Goal: Task Accomplishment & Management: Use online tool/utility

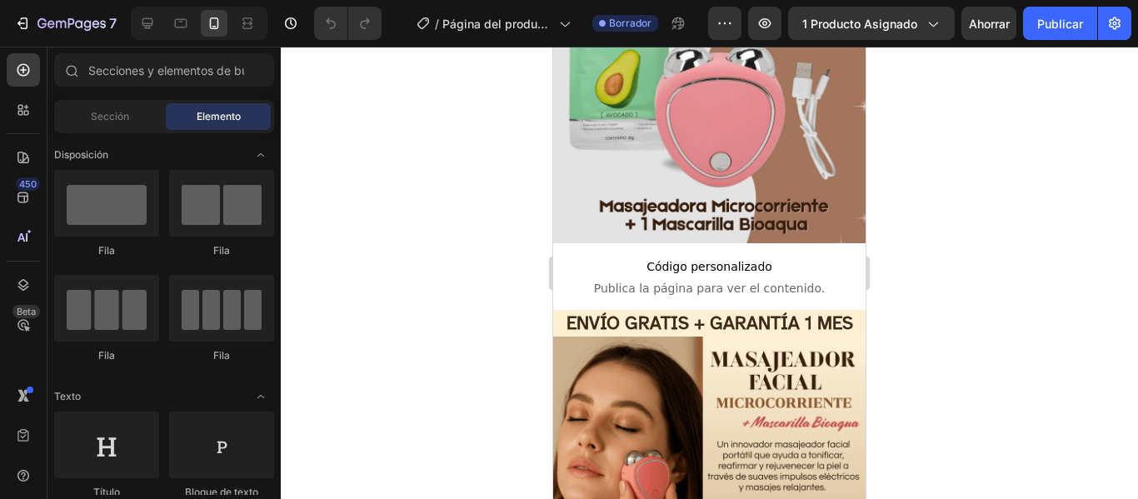
scroll to position [190, 0]
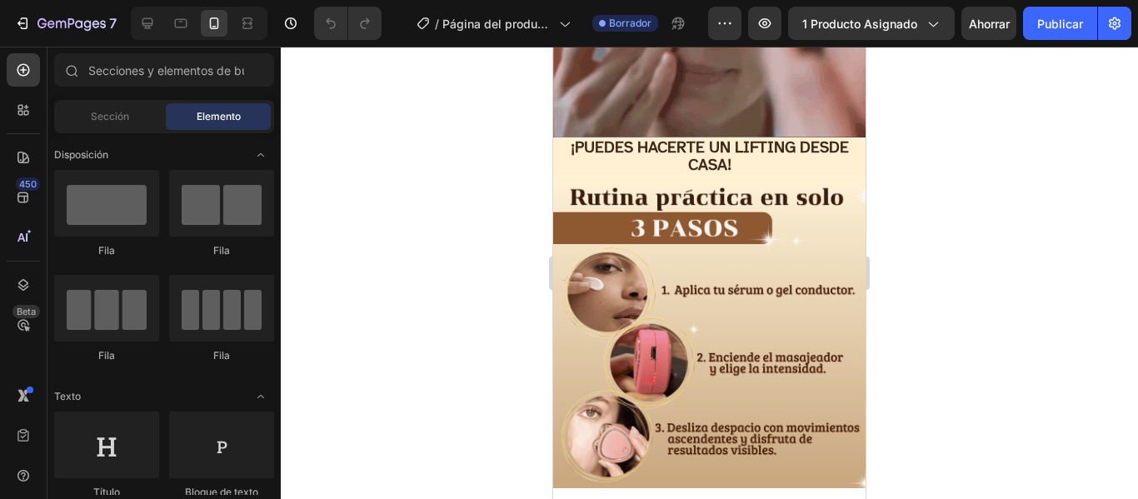
drag, startPoint x: 859, startPoint y: 120, endPoint x: 1421, endPoint y: 330, distance: 600.0
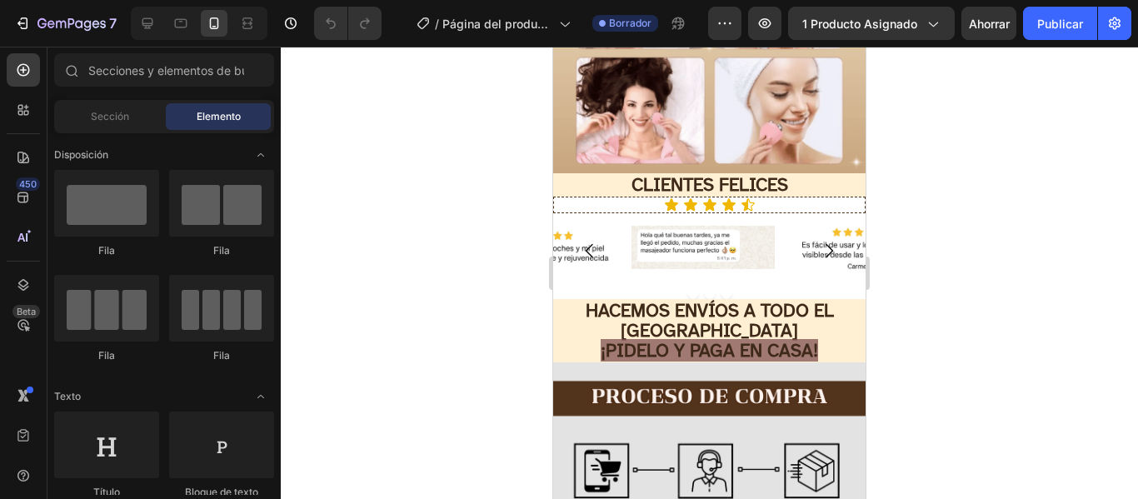
scroll to position [2918, 0]
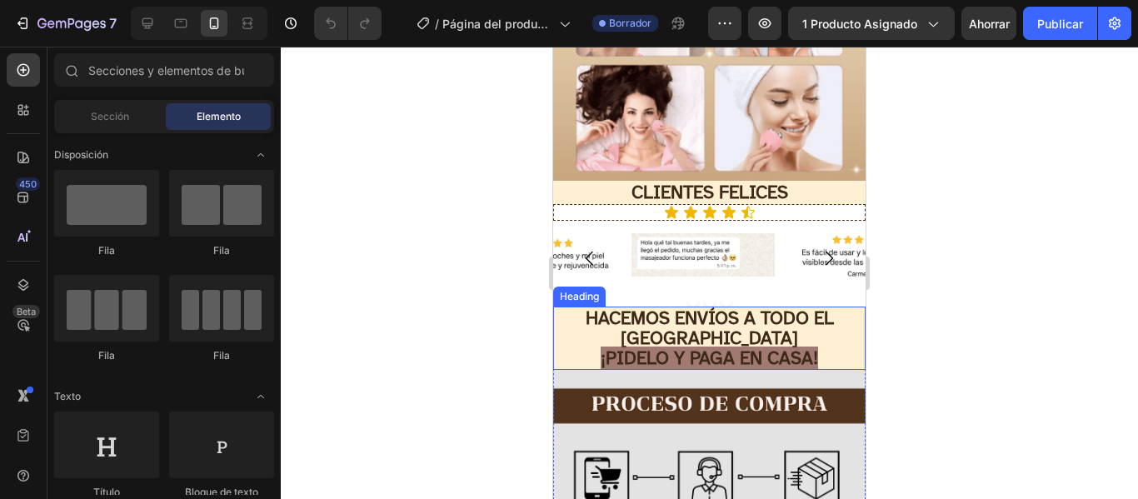
click at [784, 321] on h2 "HACEMOS ENVÍOS A TODO EL [GEOGRAPHIC_DATA] ¡PIDELO Y PAGA EN CASA!" at bounding box center [709, 338] width 312 height 64
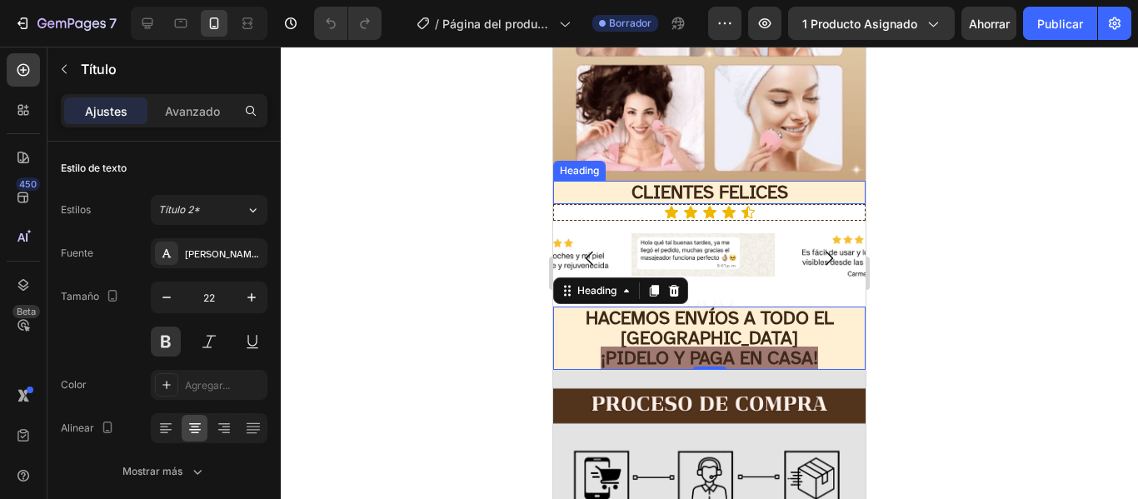
click at [796, 181] on h2 "CLIENTES FELICES" at bounding box center [709, 192] width 312 height 23
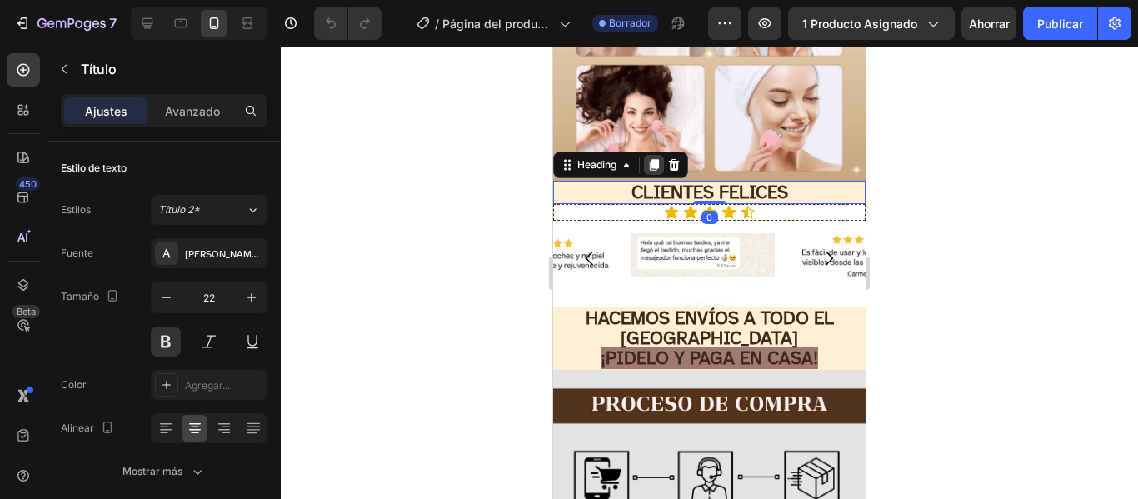
click at [651, 158] on icon at bounding box center [653, 164] width 13 height 13
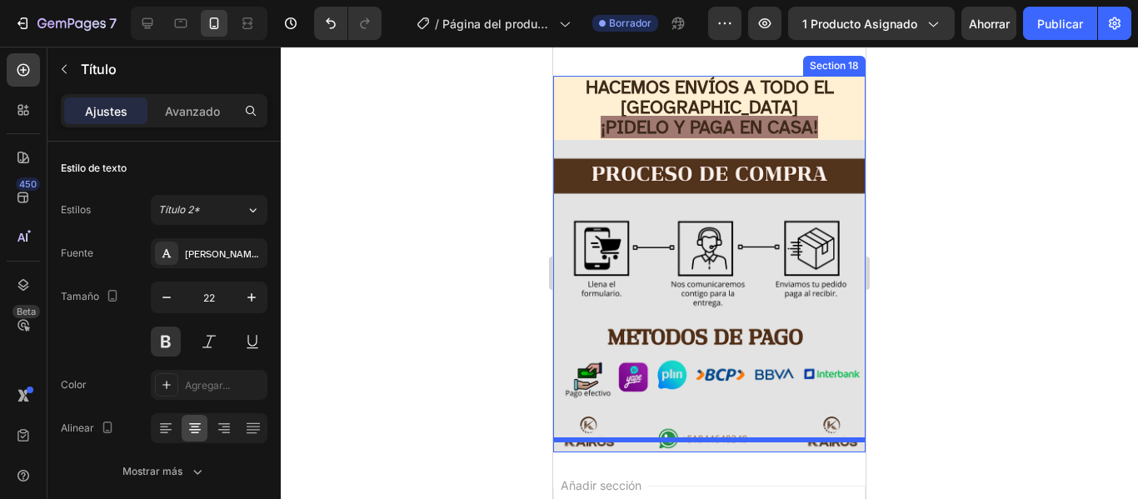
scroll to position [3413, 0]
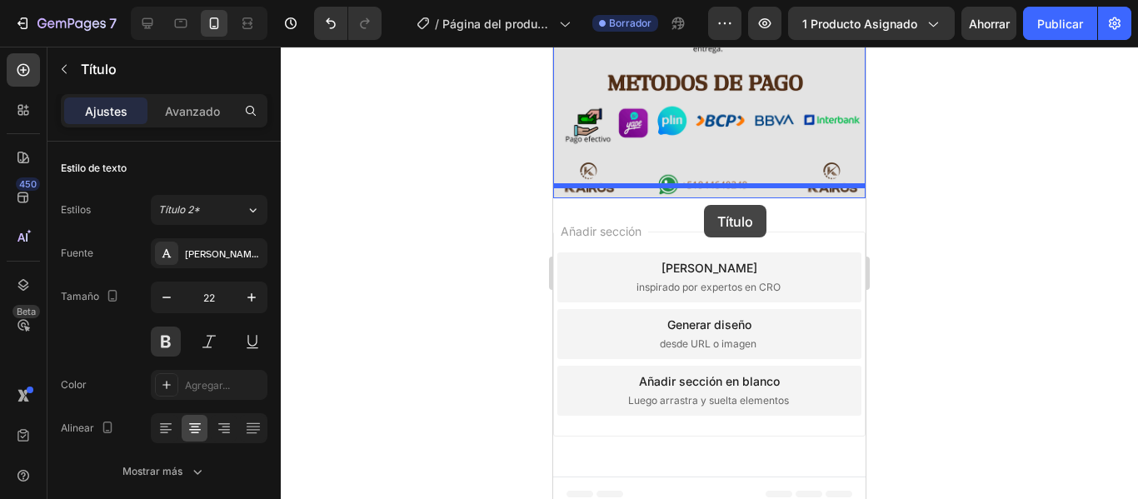
drag, startPoint x: 689, startPoint y: 205, endPoint x: 703, endPoint y: 204, distance: 14.2
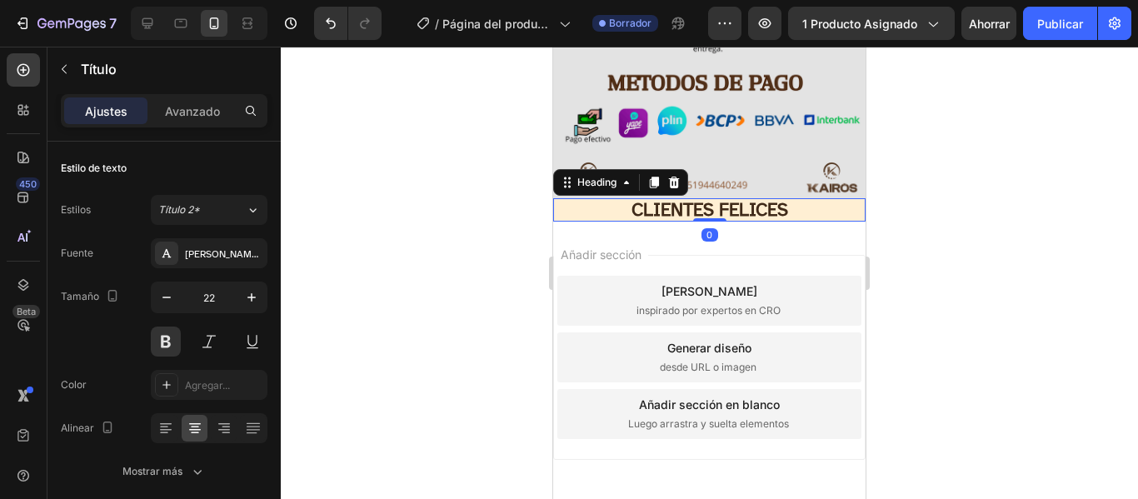
click at [790, 203] on h2 "CLIENTES FELICES" at bounding box center [709, 209] width 312 height 23
click at [790, 203] on p "CLIENTES FELICES" at bounding box center [709, 210] width 309 height 20
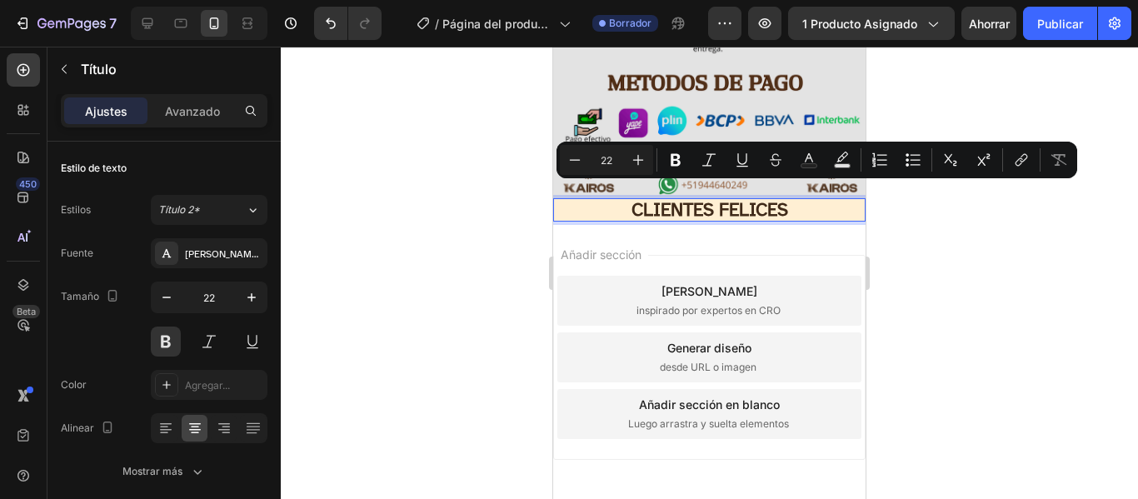
drag, startPoint x: 794, startPoint y: 203, endPoint x: 616, endPoint y: 199, distance: 178.3
click at [616, 200] on p "CLIENTES FELICES" at bounding box center [709, 210] width 309 height 20
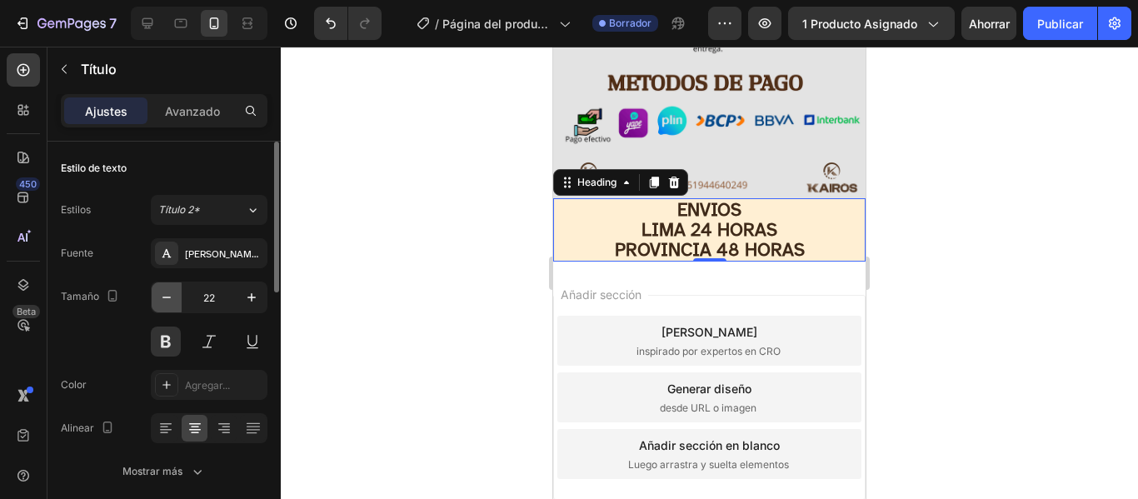
click at [171, 300] on icon "button" at bounding box center [166, 297] width 17 height 17
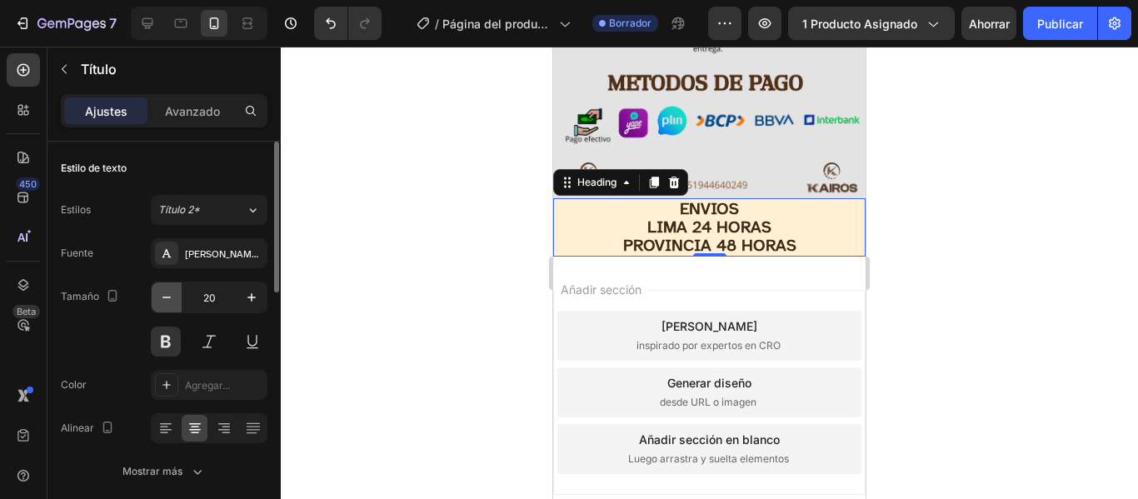
click at [171, 300] on icon "button" at bounding box center [166, 297] width 17 height 17
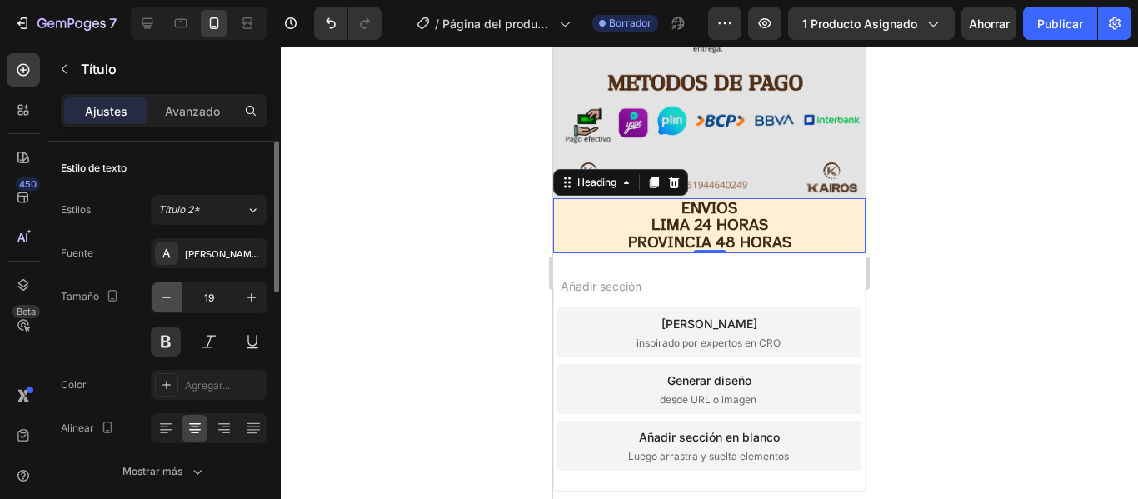
click at [171, 300] on icon "button" at bounding box center [166, 297] width 17 height 17
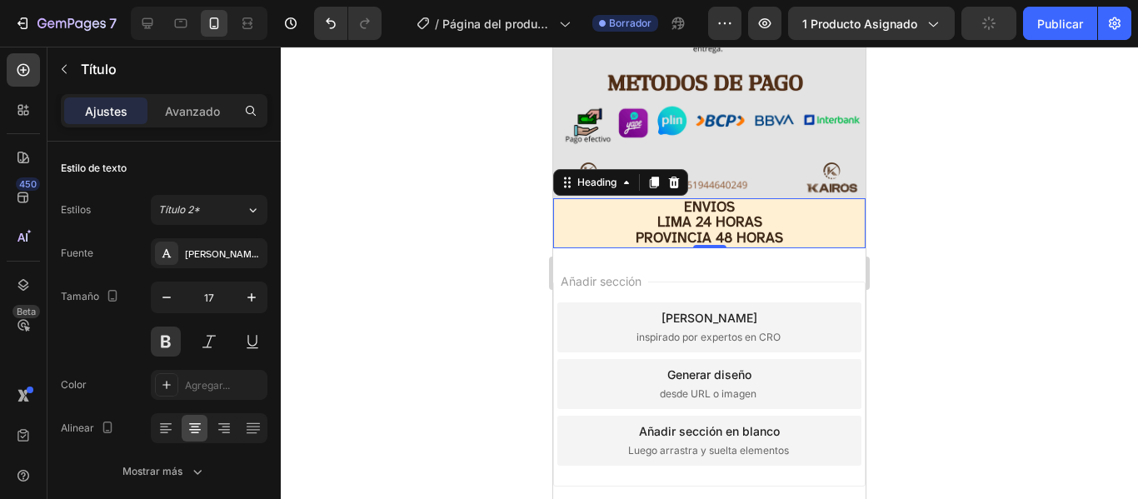
click at [626, 222] on p "ENVIOS [GEOGRAPHIC_DATA] 24 HORAS PROVINCIA 48 HORAS" at bounding box center [709, 223] width 309 height 47
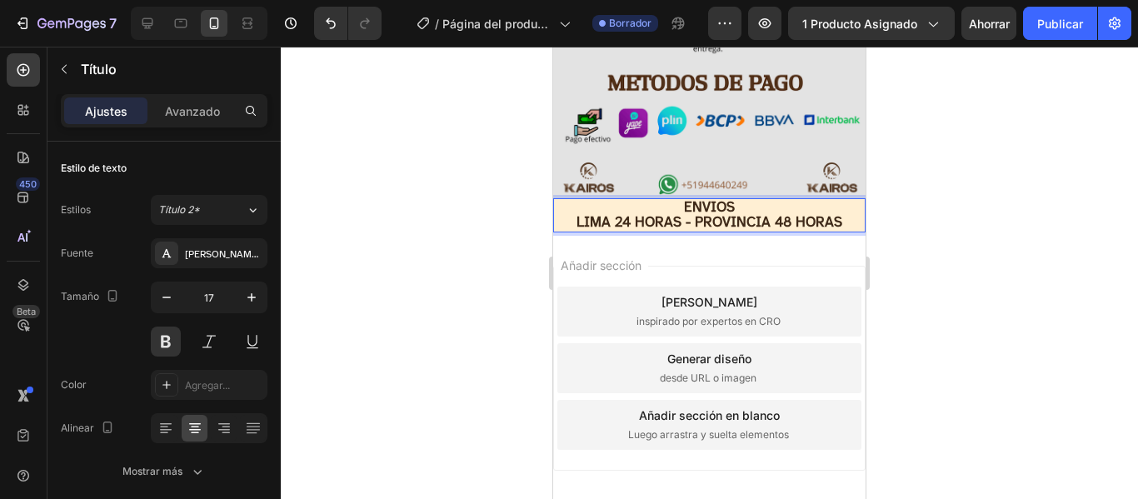
click at [709, 200] on p "ENVIOS LIMA 24 HORAS - PROVINCIA 48 HORAS" at bounding box center [709, 215] width 309 height 31
click at [576, 200] on p "ENVÍOS [GEOGRAPHIC_DATA] 24 HORAS - PROVINCIA 48 HORAS" at bounding box center [709, 215] width 309 height 31
click at [170, 296] on icon "button" at bounding box center [166, 297] width 17 height 17
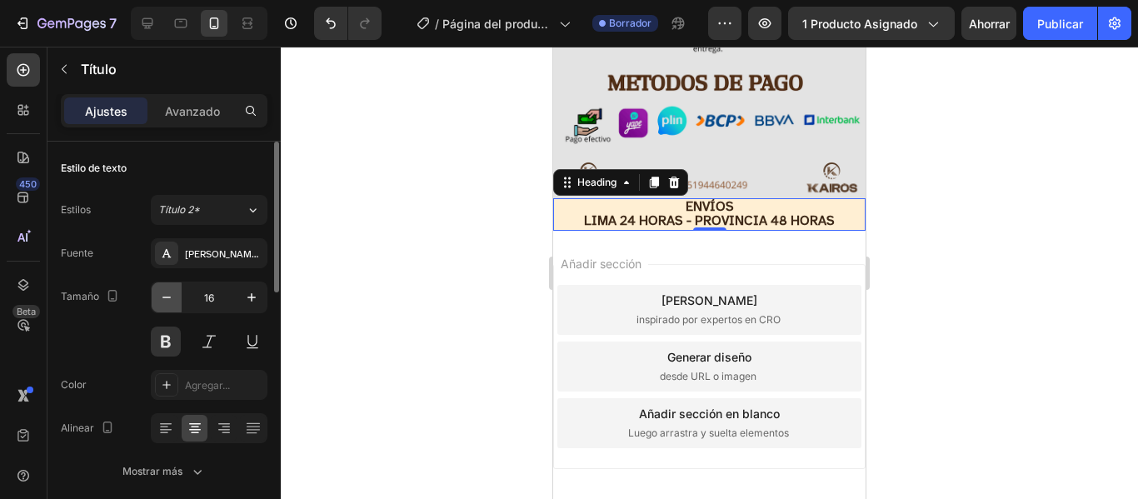
click at [170, 296] on icon "button" at bounding box center [166, 297] width 17 height 17
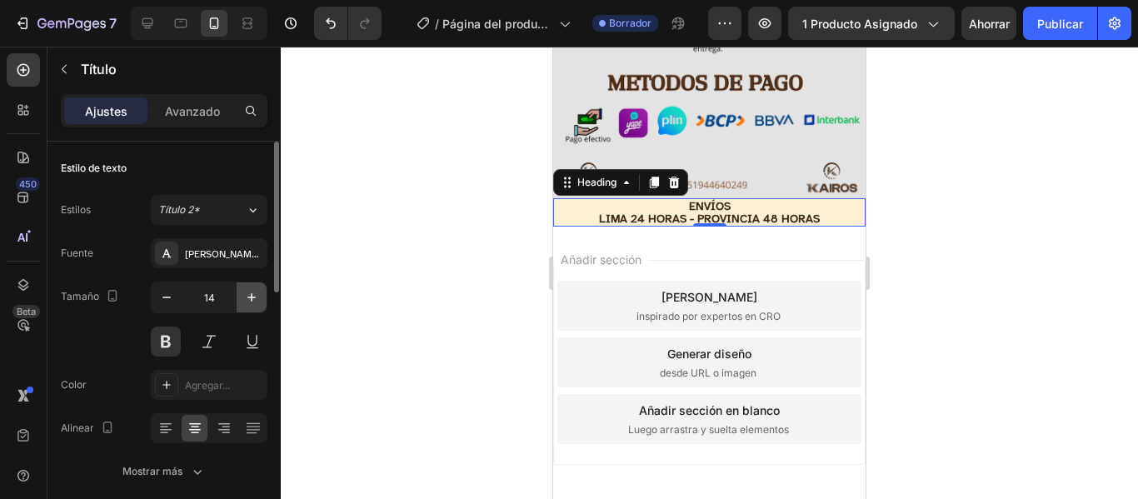
click at [255, 295] on icon "button" at bounding box center [251, 297] width 17 height 17
type input "15"
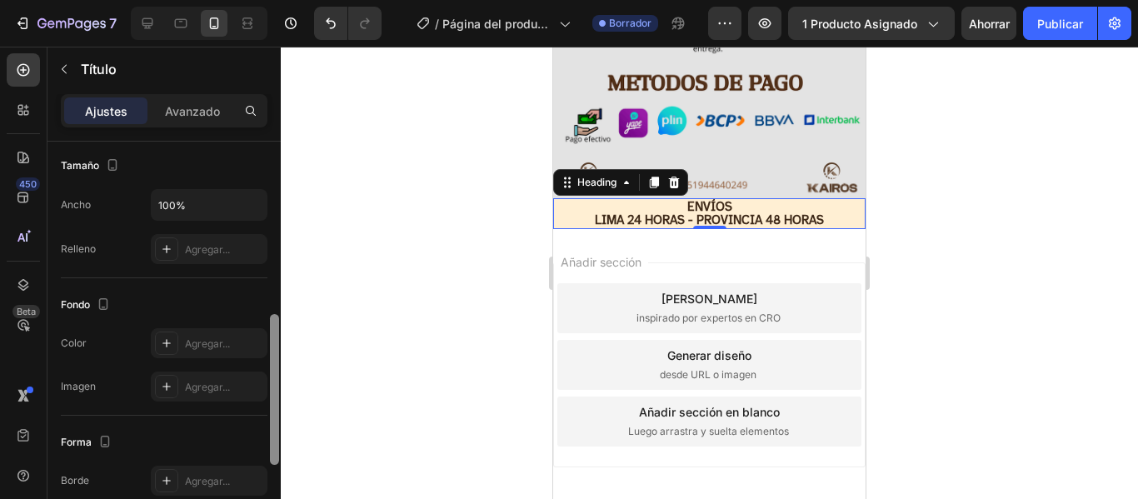
drag, startPoint x: 275, startPoint y: 258, endPoint x: 285, endPoint y: 406, distance: 148.6
click at [284, 0] on div "7 Version history / Página del producto - [DATE][PERSON_NAME] 18:46:36 Borrador…" at bounding box center [569, 0] width 1138 height 0
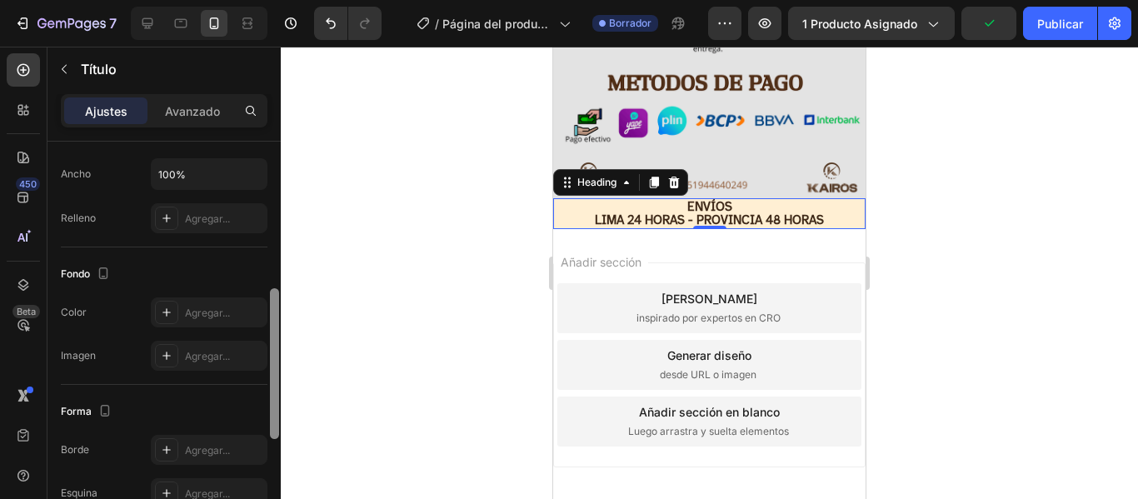
scroll to position [676, 0]
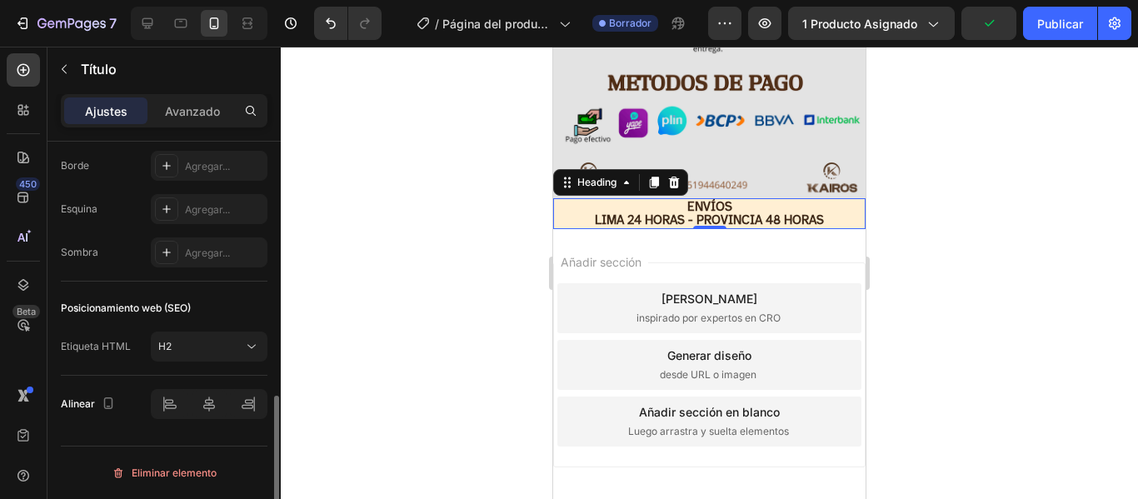
drag, startPoint x: 280, startPoint y: 303, endPoint x: 281, endPoint y: 341, distance: 38.3
click at [281, 0] on div "7 Version history / Página del producto - [DATE][PERSON_NAME] 18:46:36 Borrador…" at bounding box center [569, 0] width 1138 height 0
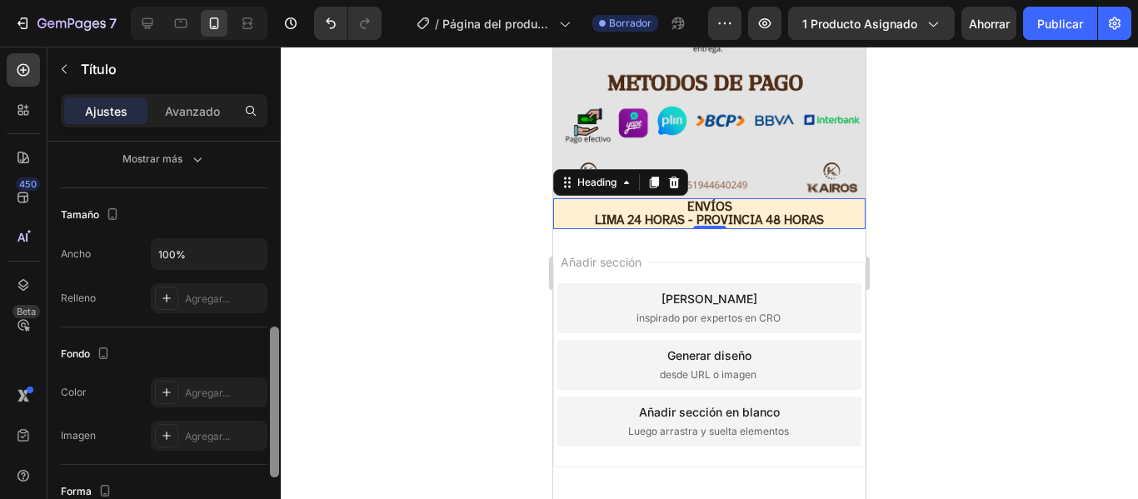
drag, startPoint x: 274, startPoint y: 415, endPoint x: 279, endPoint y: 296, distance: 118.4
click at [279, 296] on div at bounding box center [274, 393] width 12 height 405
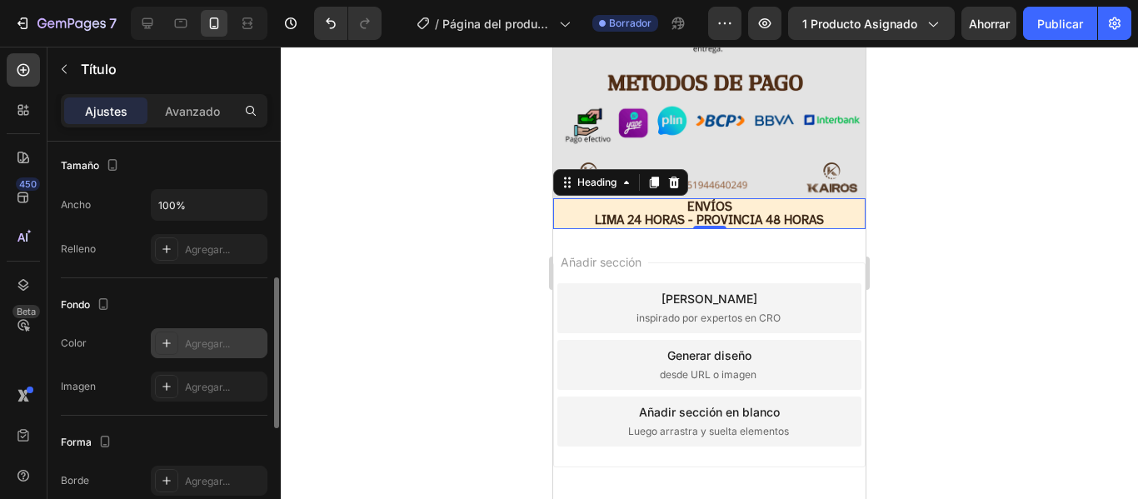
click at [175, 346] on div at bounding box center [166, 342] width 23 height 23
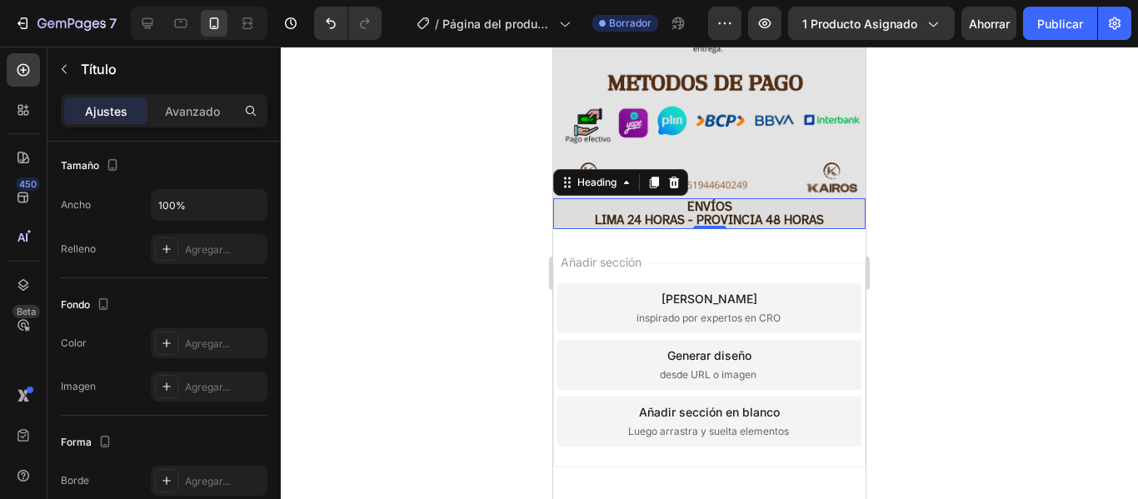
click at [381, 187] on div at bounding box center [709, 273] width 857 height 452
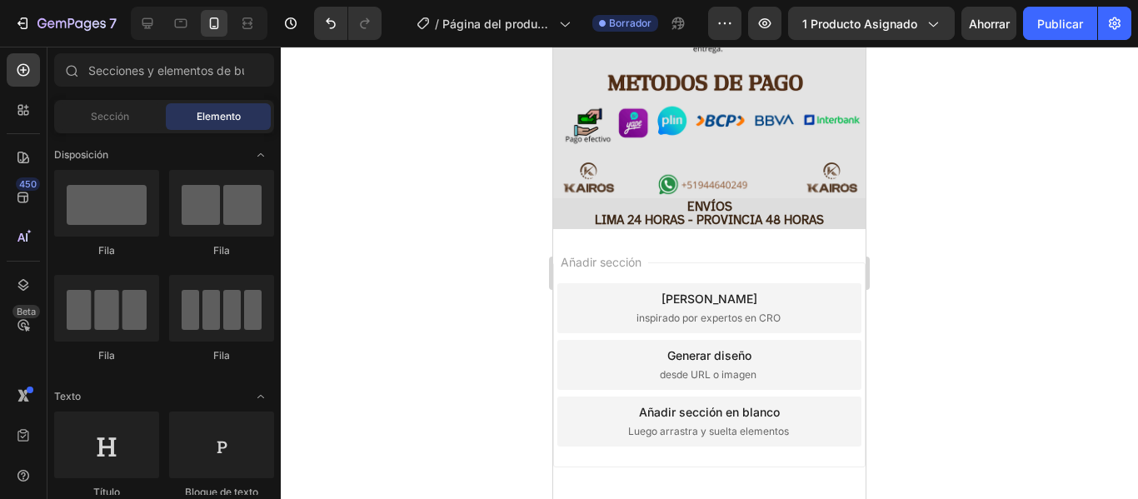
click at [1083, 352] on div at bounding box center [709, 273] width 857 height 452
click at [1114, 26] on icon "button" at bounding box center [1114, 23] width 17 height 17
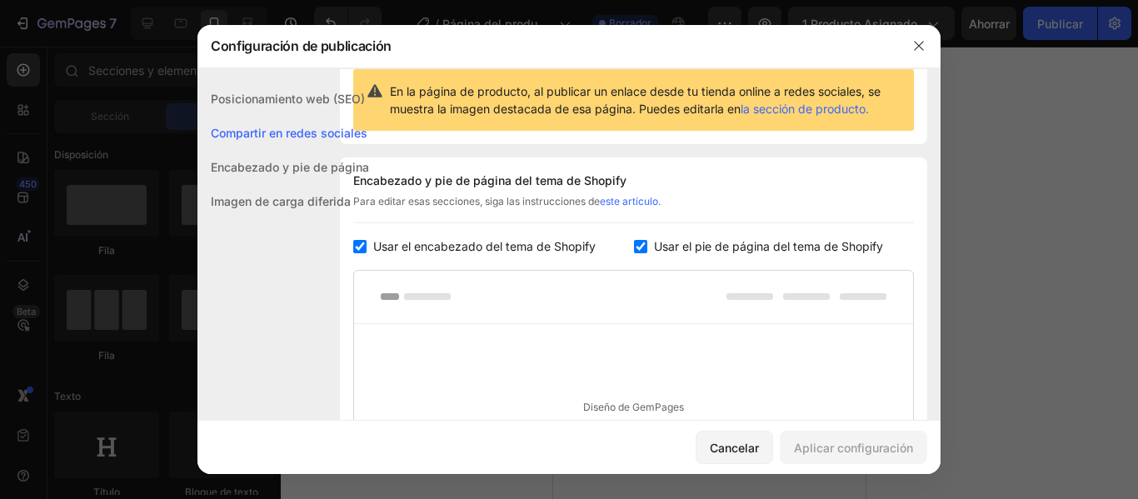
scroll to position [177, 0]
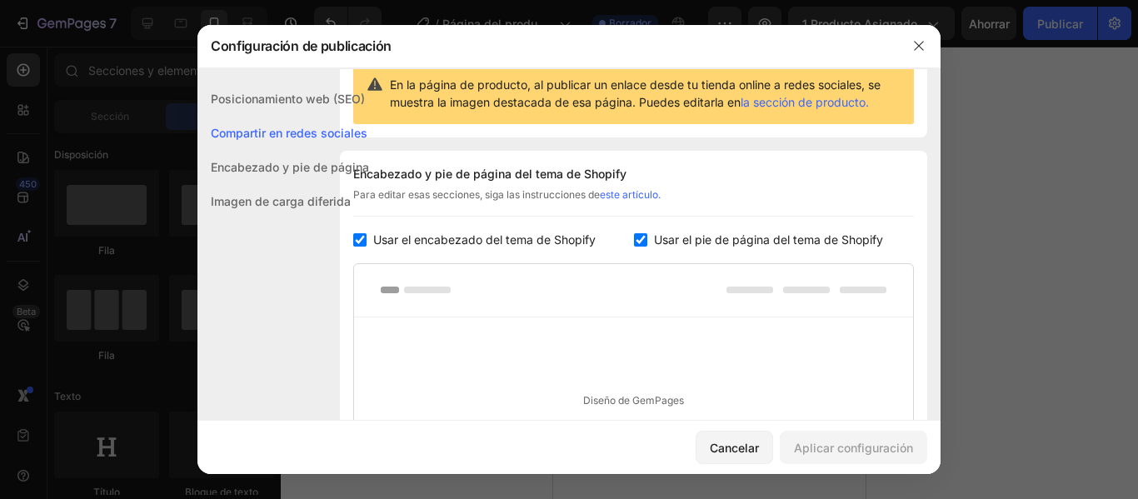
click at [634, 235] on input "checkbox" at bounding box center [640, 239] width 13 height 13
checkbox input "false"
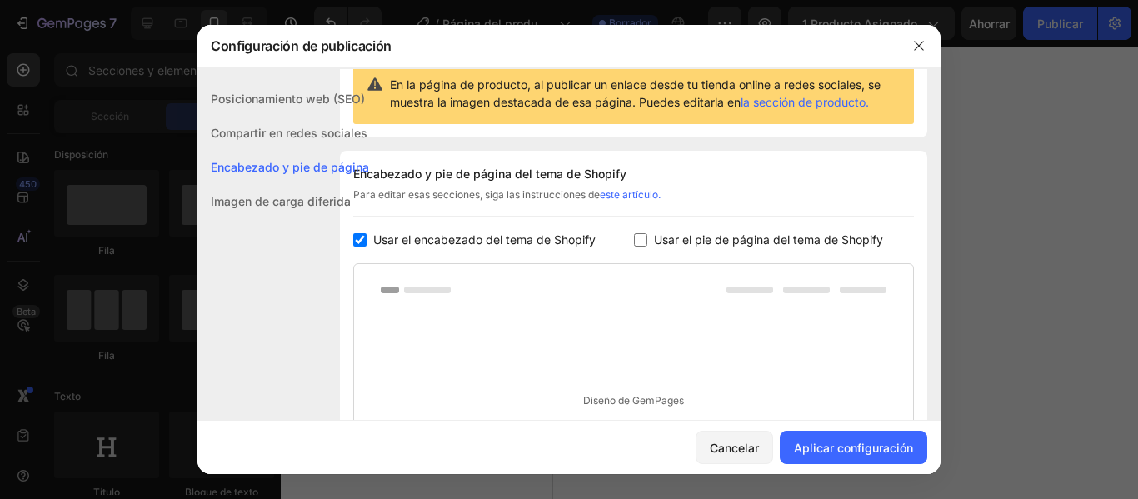
click at [361, 236] on input "checkbox" at bounding box center [359, 239] width 13 height 13
checkbox input "false"
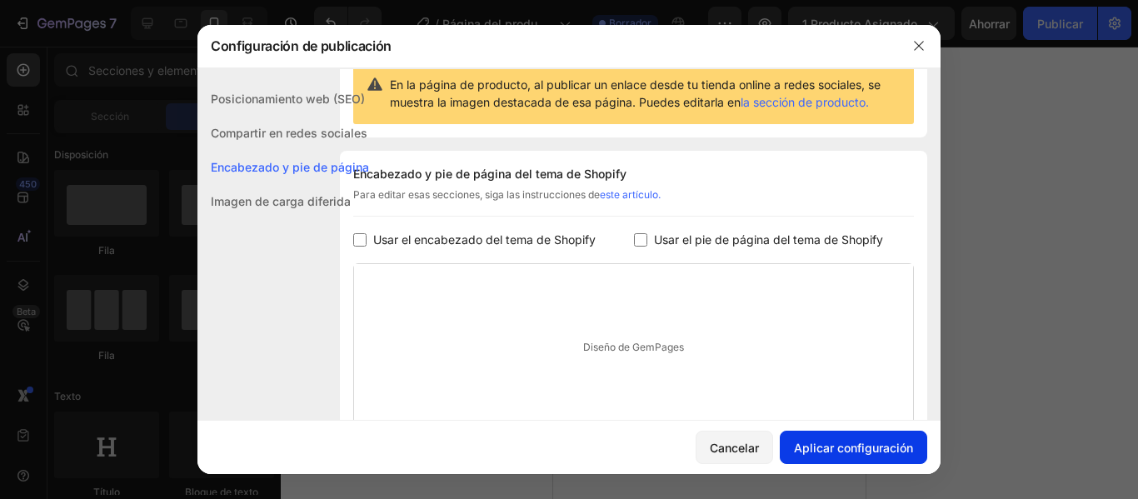
click at [853, 448] on font "Aplicar configuración" at bounding box center [853, 448] width 119 height 14
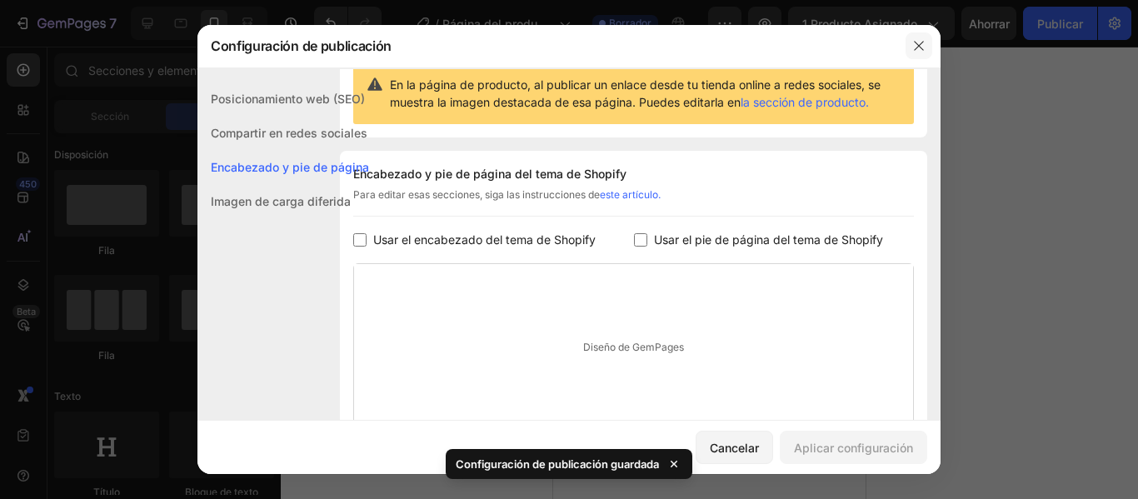
click at [914, 45] on icon "button" at bounding box center [918, 45] width 13 height 13
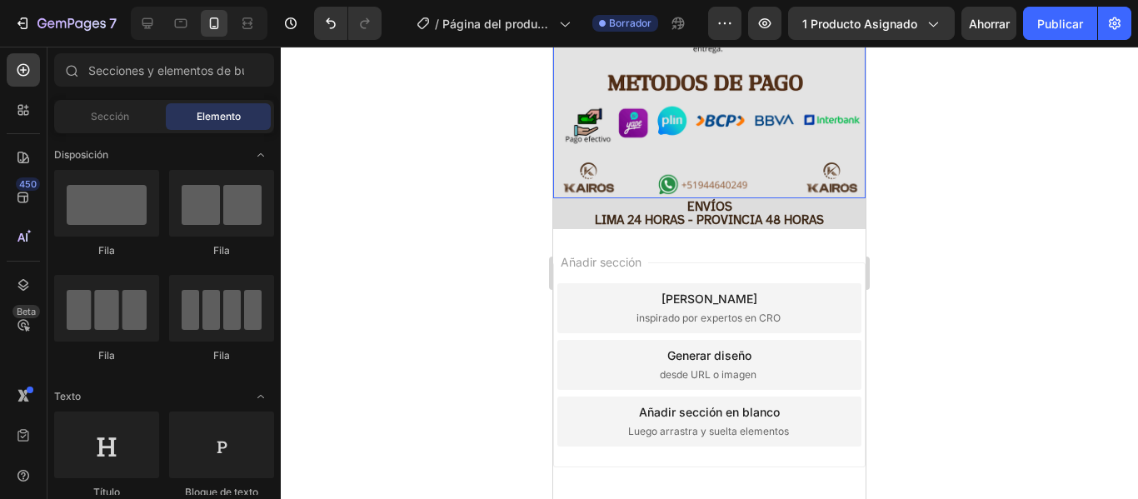
click at [850, 162] on img at bounding box center [709, 42] width 312 height 312
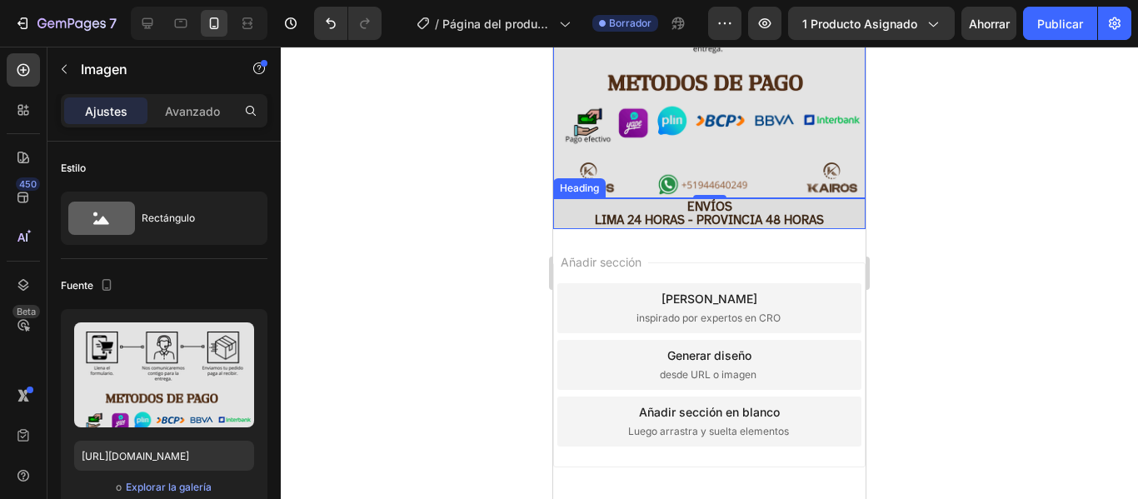
click at [775, 200] on p "ENVÍOS [GEOGRAPHIC_DATA] 24 HORAS - PROVINCIA 48 HORAS" at bounding box center [709, 213] width 309 height 27
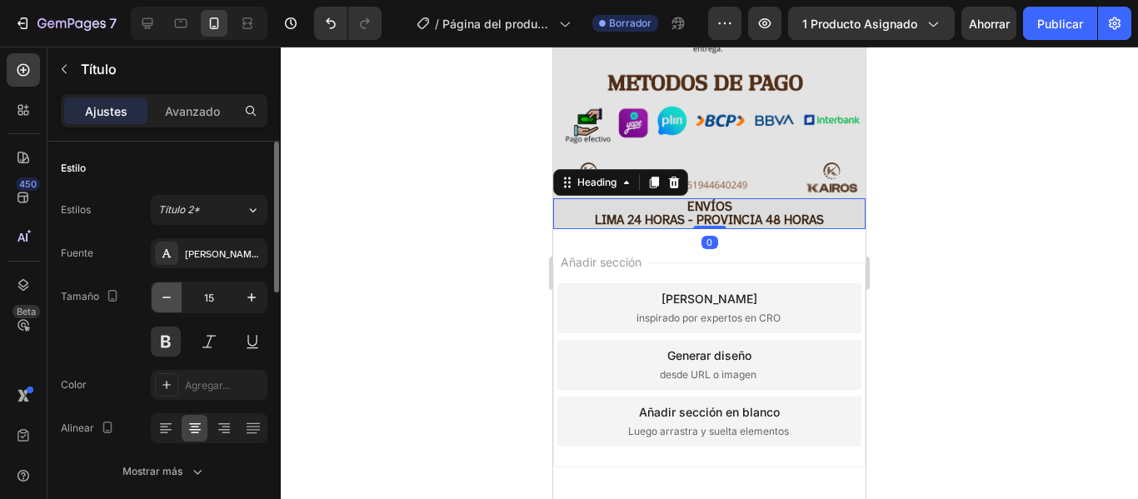
click at [163, 301] on icon "button" at bounding box center [166, 297] width 17 height 17
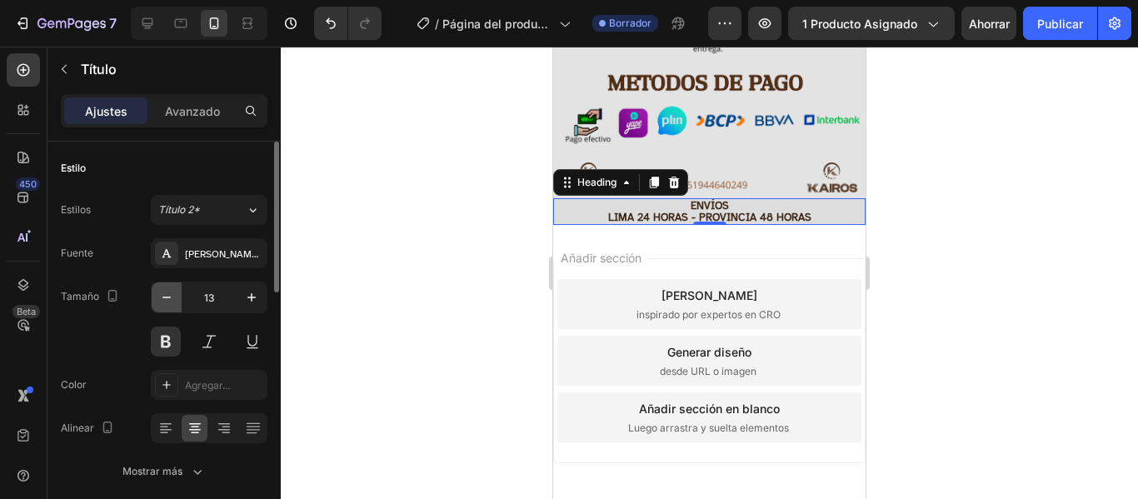
click at [163, 301] on icon "button" at bounding box center [166, 297] width 17 height 17
type input "12"
click at [962, 291] on div at bounding box center [709, 273] width 857 height 452
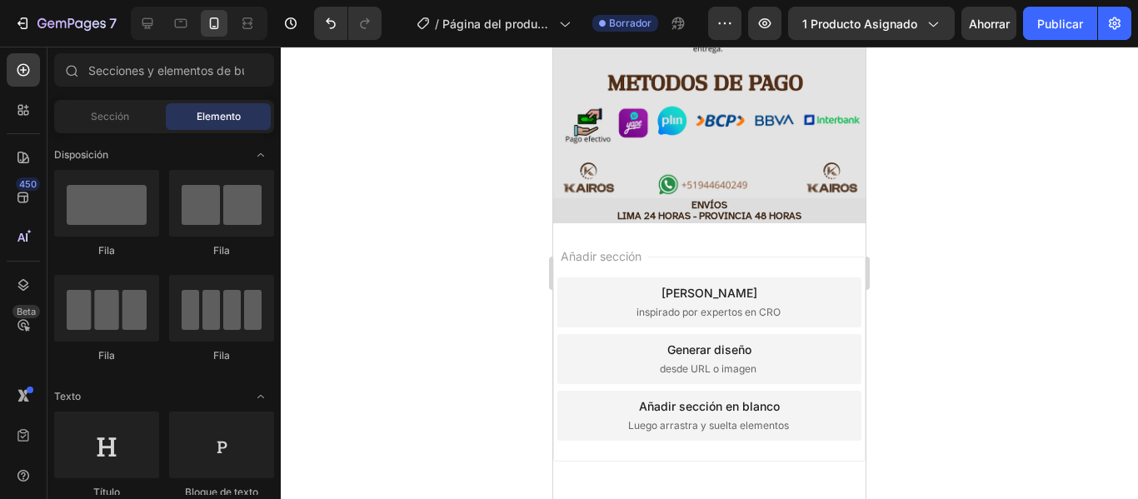
click at [734, 200] on p "ENVÍOS [GEOGRAPHIC_DATA] 24 HORAS - PROVINCIA 48 HORAS" at bounding box center [709, 211] width 309 height 22
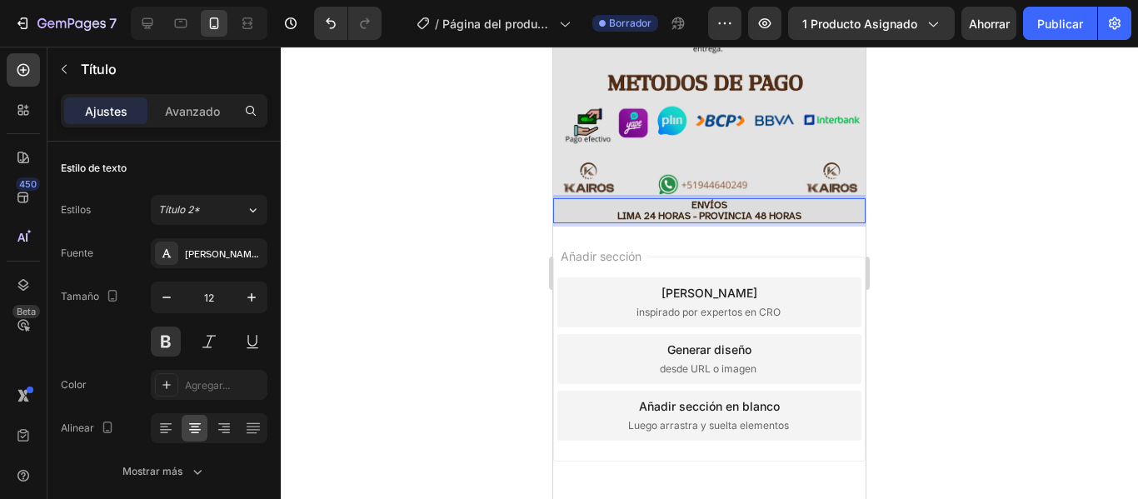
click at [686, 202] on p "ENVÍOS [GEOGRAPHIC_DATA] 24 HORAS - PROVINCIA 48 HORAS" at bounding box center [709, 211] width 309 height 22
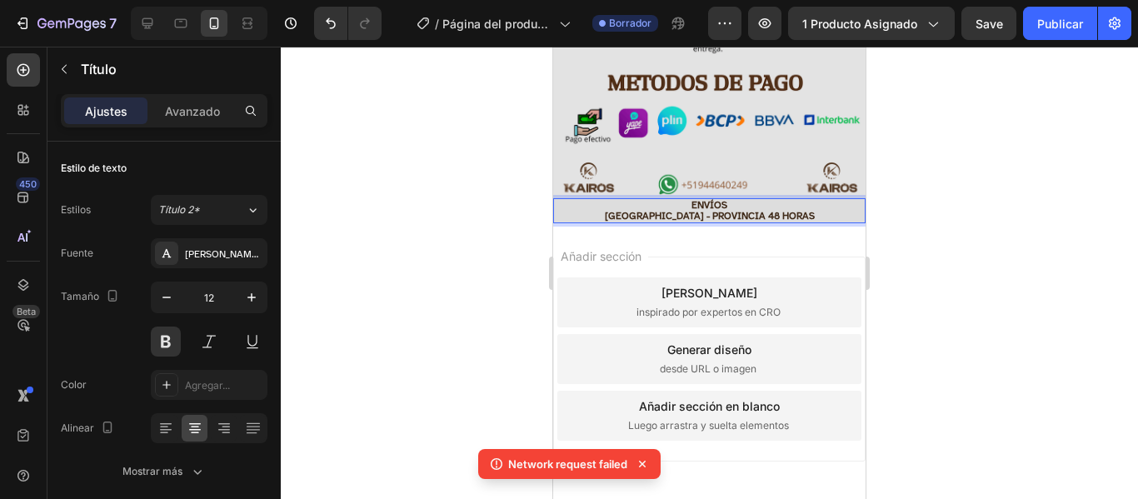
click at [783, 208] on p "ENVÍOS [GEOGRAPHIC_DATA] - PROVINCIA 48 HORAS" at bounding box center [709, 211] width 309 height 22
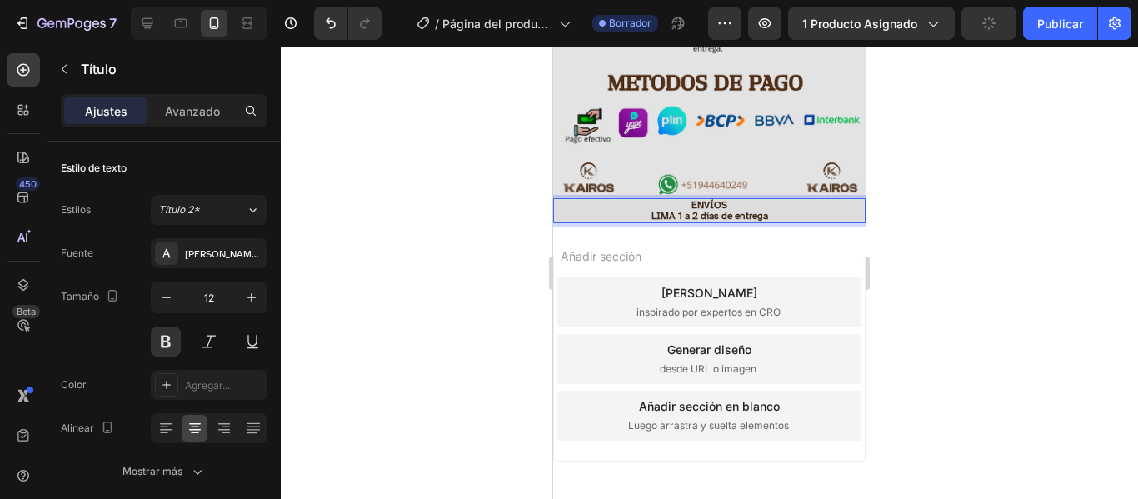
click at [671, 200] on p "ENVÍOS LIMA 1 a 2 dias de entrega" at bounding box center [709, 211] width 309 height 22
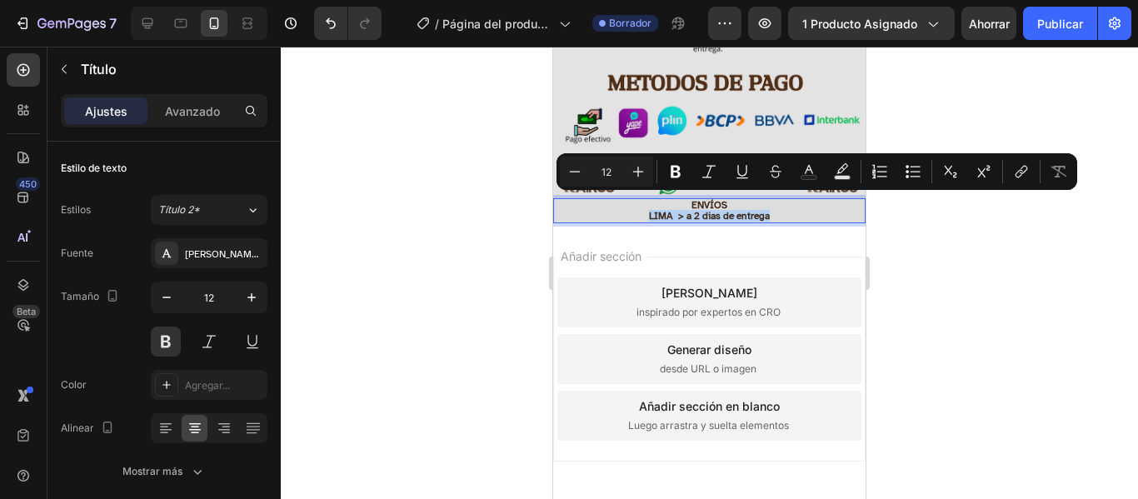
drag, startPoint x: 770, startPoint y: 204, endPoint x: 615, endPoint y: 219, distance: 156.4
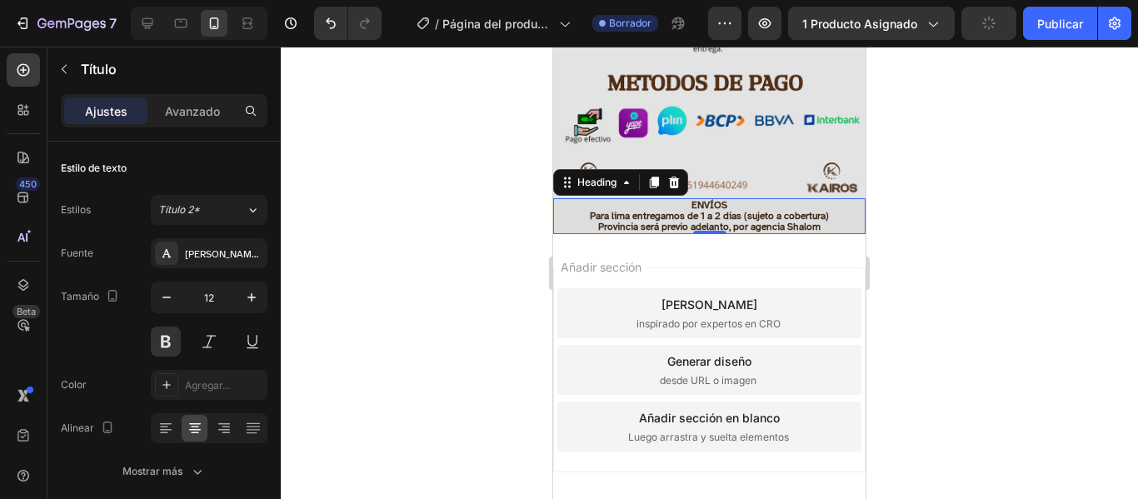
click at [927, 261] on div at bounding box center [709, 273] width 857 height 452
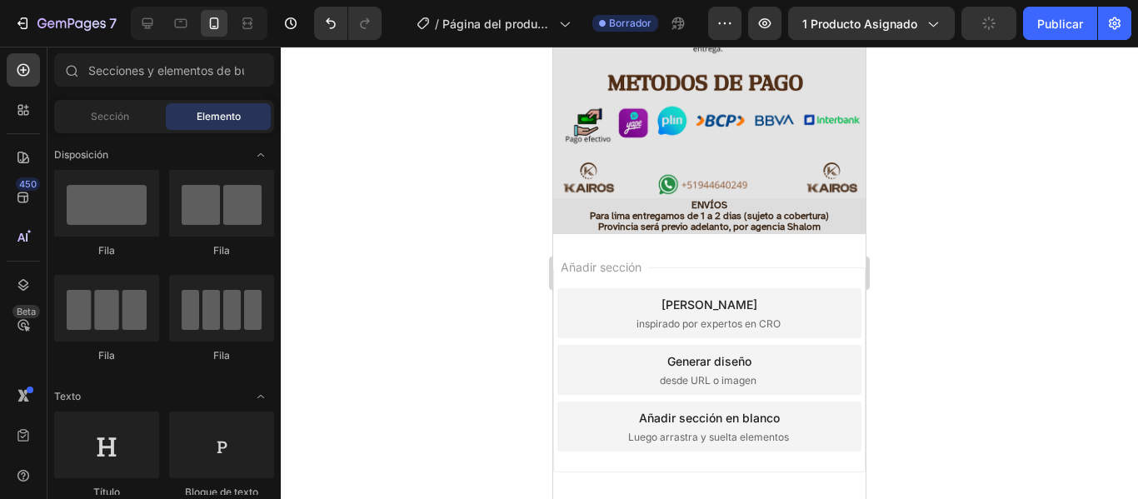
click at [900, 218] on div at bounding box center [709, 273] width 857 height 452
